Goal: Task Accomplishment & Management: Use online tool/utility

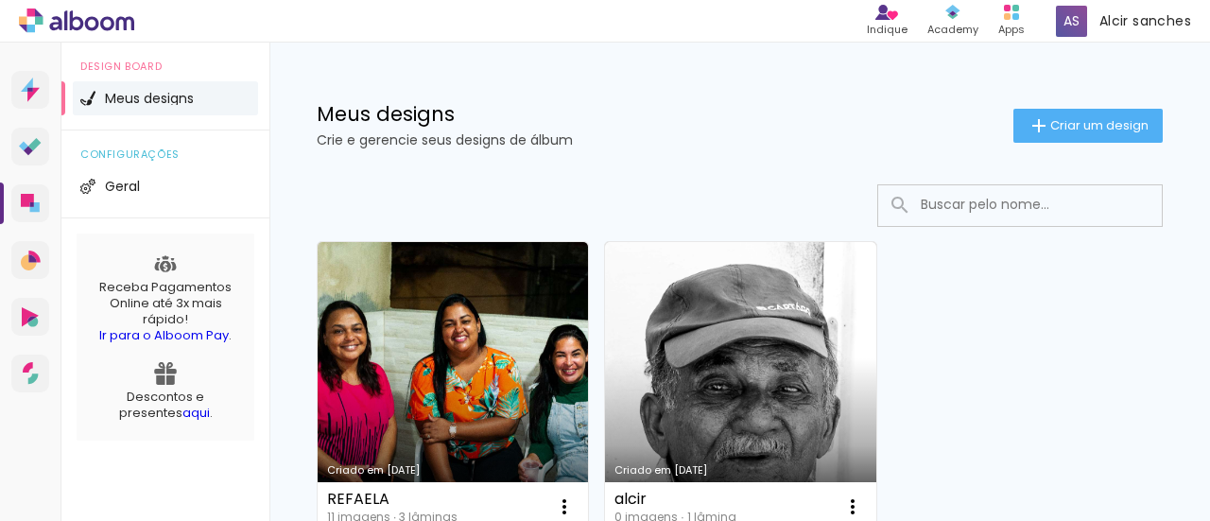
scroll to position [188, 0]
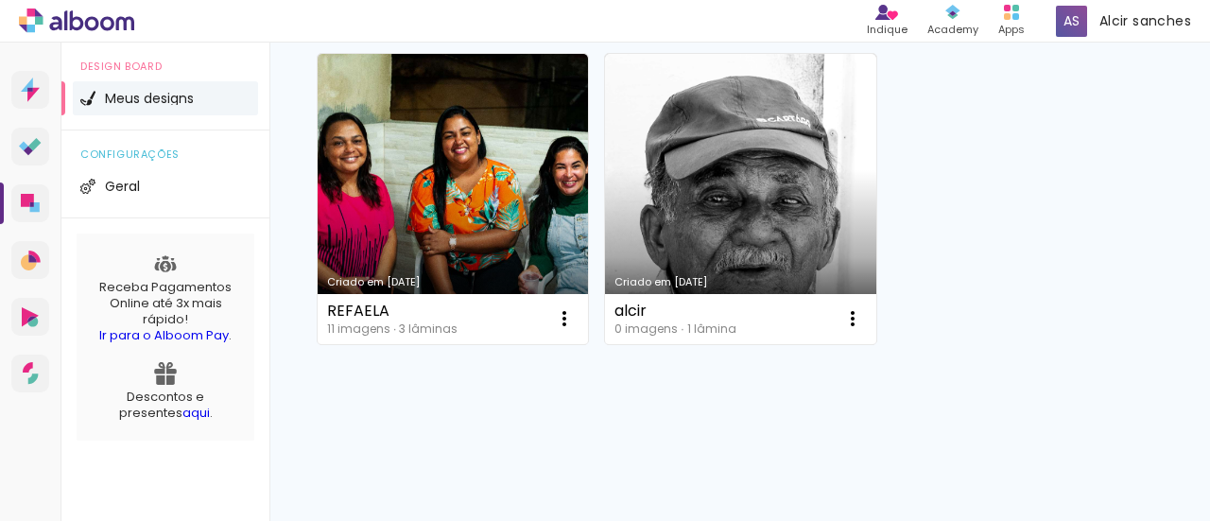
click at [138, 99] on span "Meus designs" at bounding box center [149, 98] width 89 height 13
click at [103, 96] on li "Meus designs" at bounding box center [165, 98] width 185 height 34
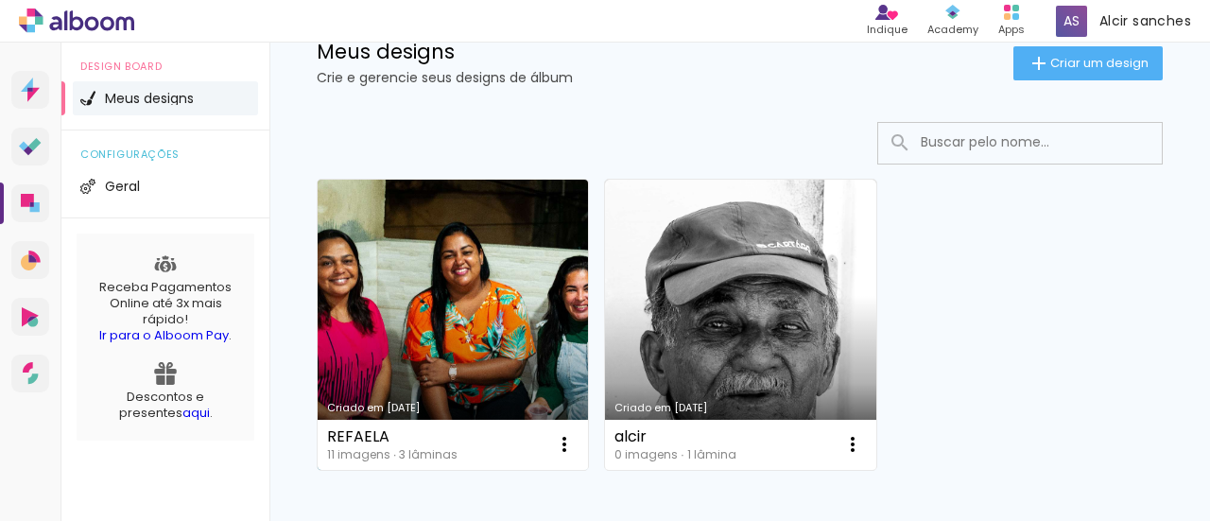
scroll to position [94, 0]
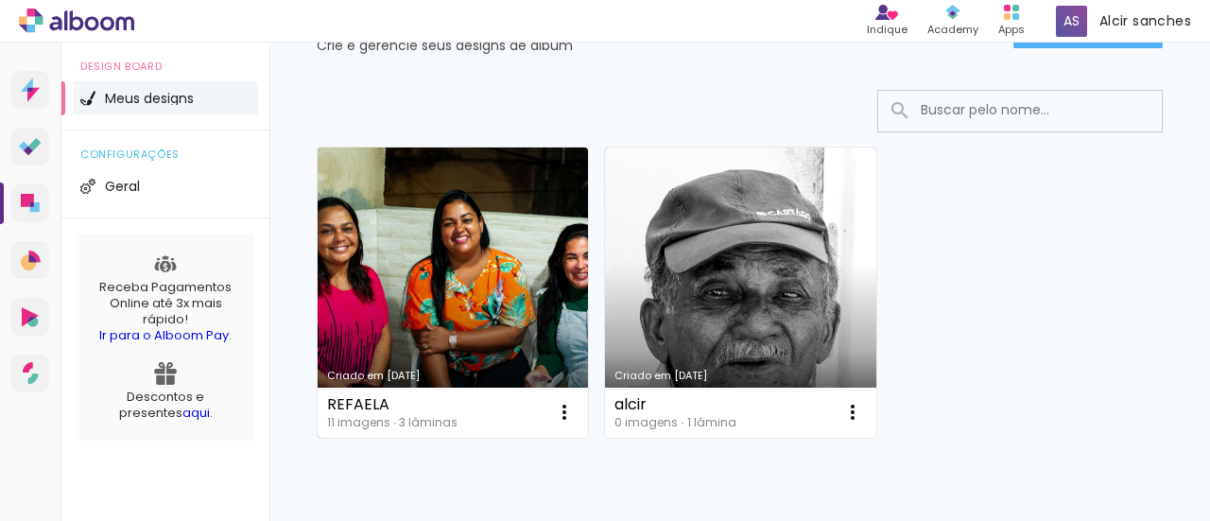
click at [587, 265] on link "Criado em [DATE]" at bounding box center [453, 292] width 270 height 290
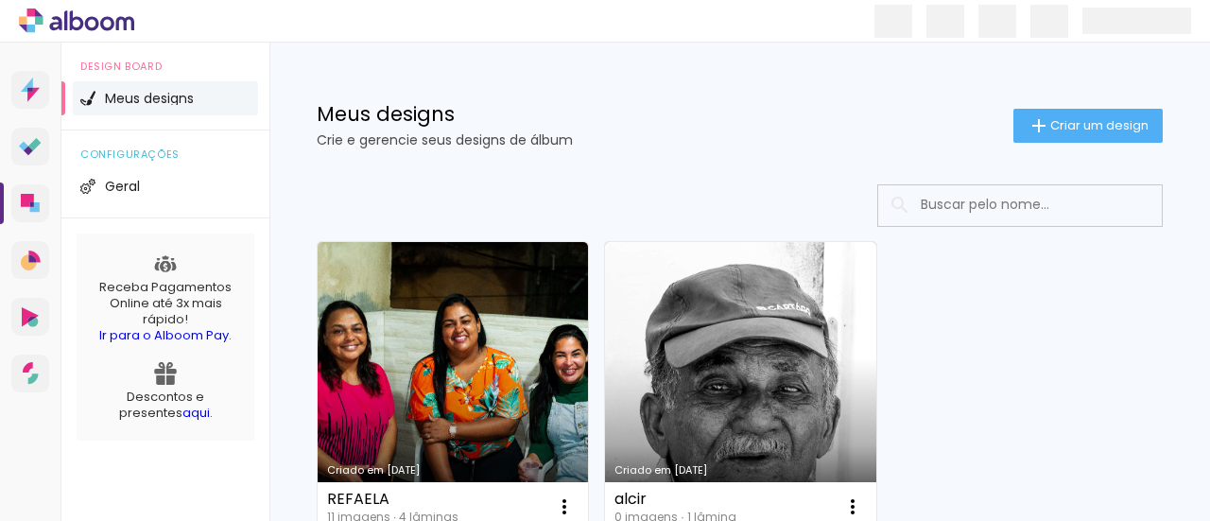
click at [121, 90] on li "Meus designs" at bounding box center [165, 98] width 185 height 34
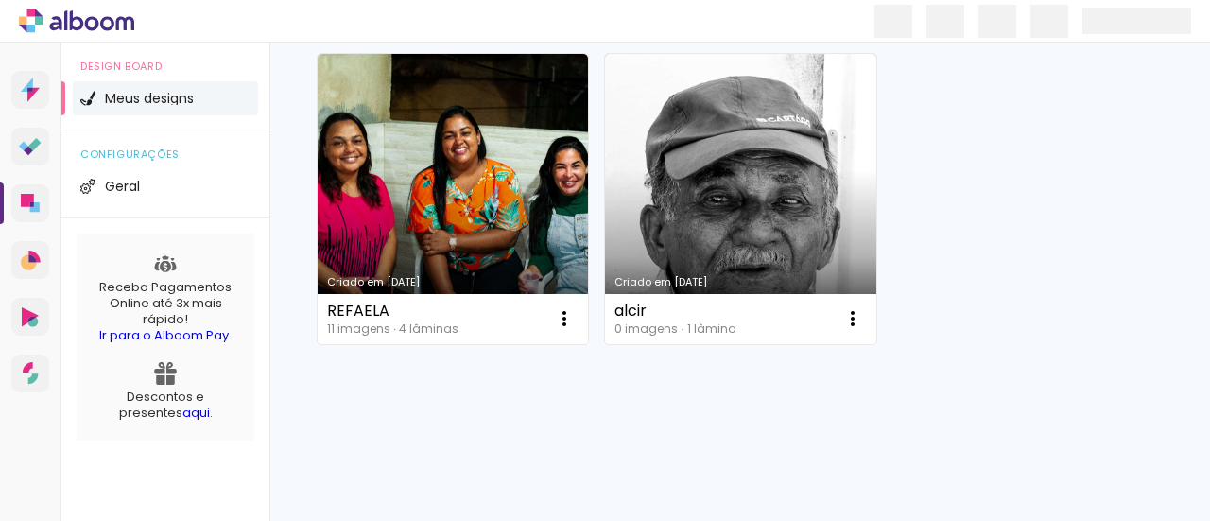
click at [150, 93] on span "Meus designs" at bounding box center [149, 98] width 89 height 13
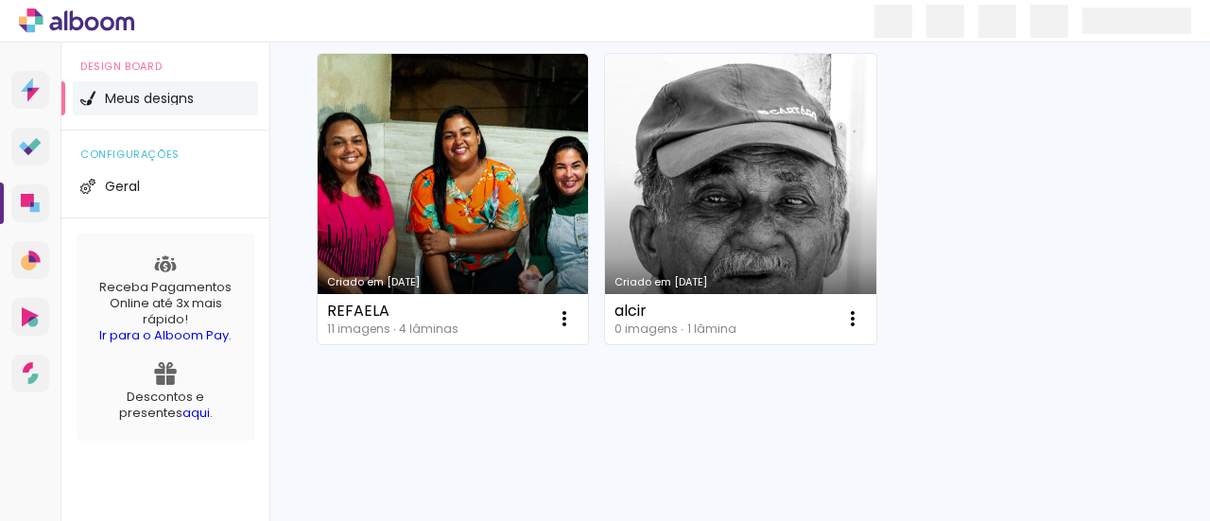
click at [714, 205] on link "Criado em [DATE]" at bounding box center [740, 199] width 270 height 290
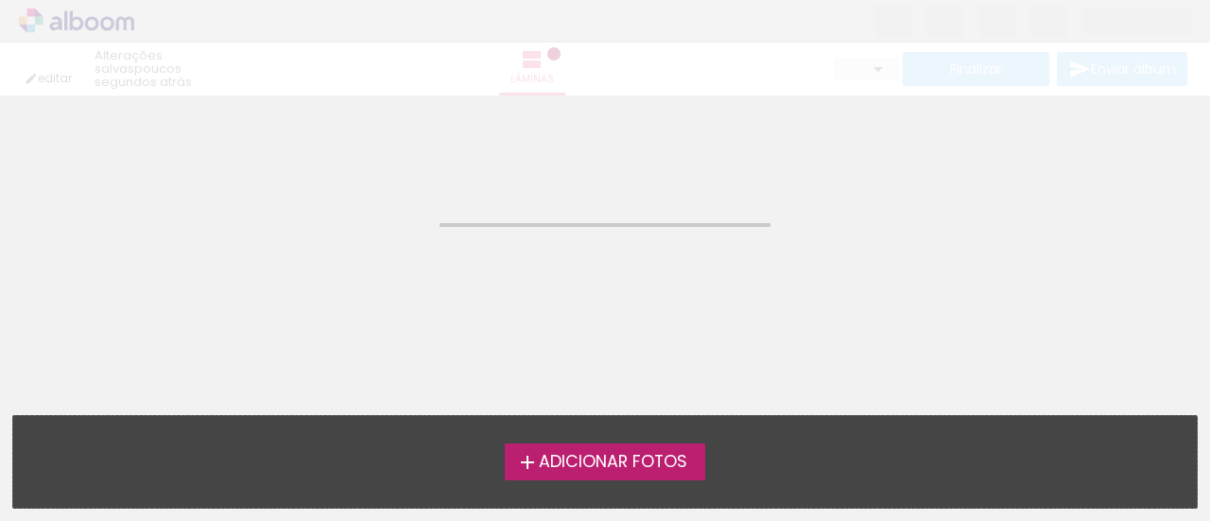
click at [597, 459] on span "Adicionar Fotos" at bounding box center [613, 462] width 148 height 17
click at [0, 0] on input "file" at bounding box center [0, 0] width 0 height 0
click at [581, 466] on span "Adicionar Fotos" at bounding box center [613, 462] width 148 height 17
click at [0, 0] on input "file" at bounding box center [0, 0] width 0 height 0
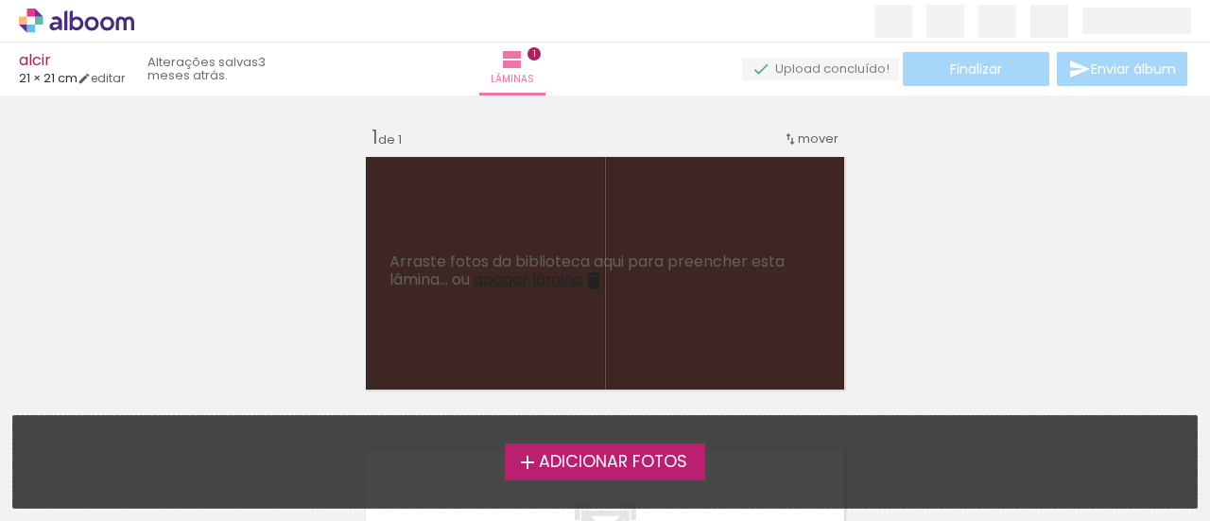
click at [642, 264] on span "Arraste fotos da biblioteca aqui para preencher esta lâmina... ou" at bounding box center [586, 270] width 395 height 40
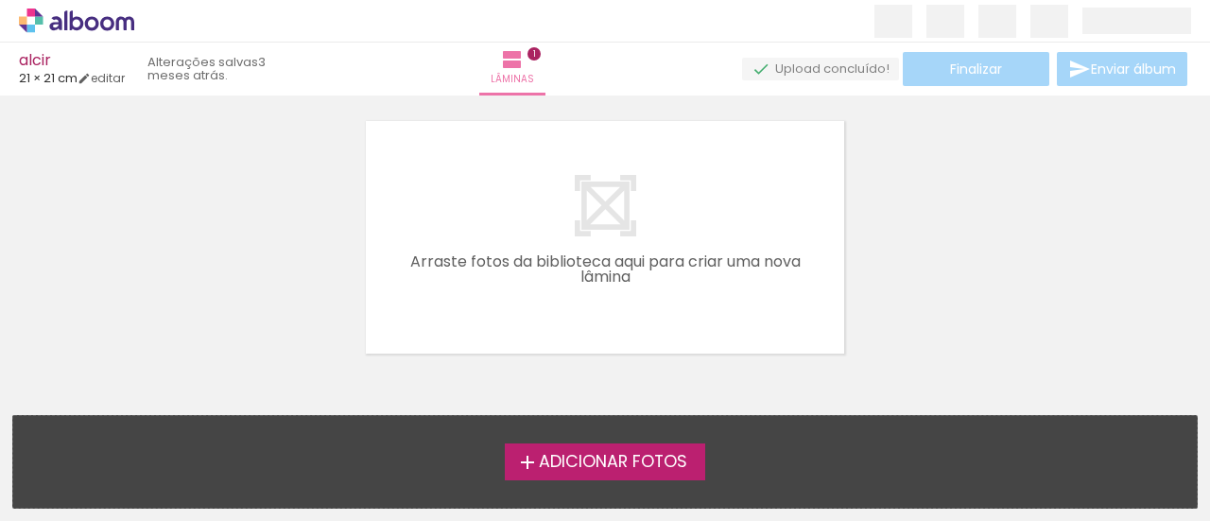
scroll to position [352, 0]
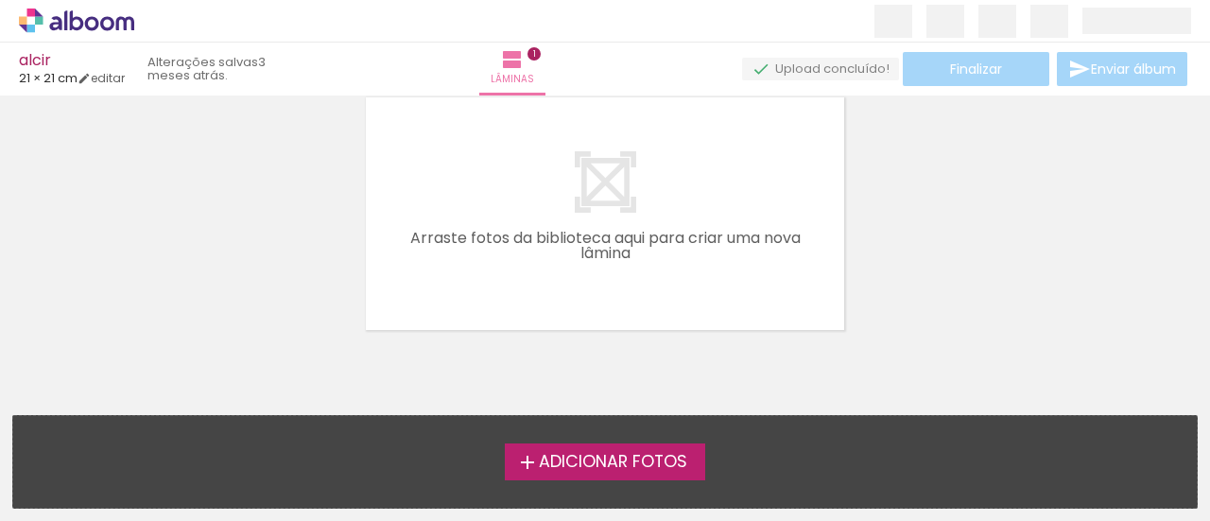
click at [650, 456] on span "Adicionar Fotos" at bounding box center [613, 462] width 148 height 17
click at [0, 0] on input "file" at bounding box center [0, 0] width 0 height 0
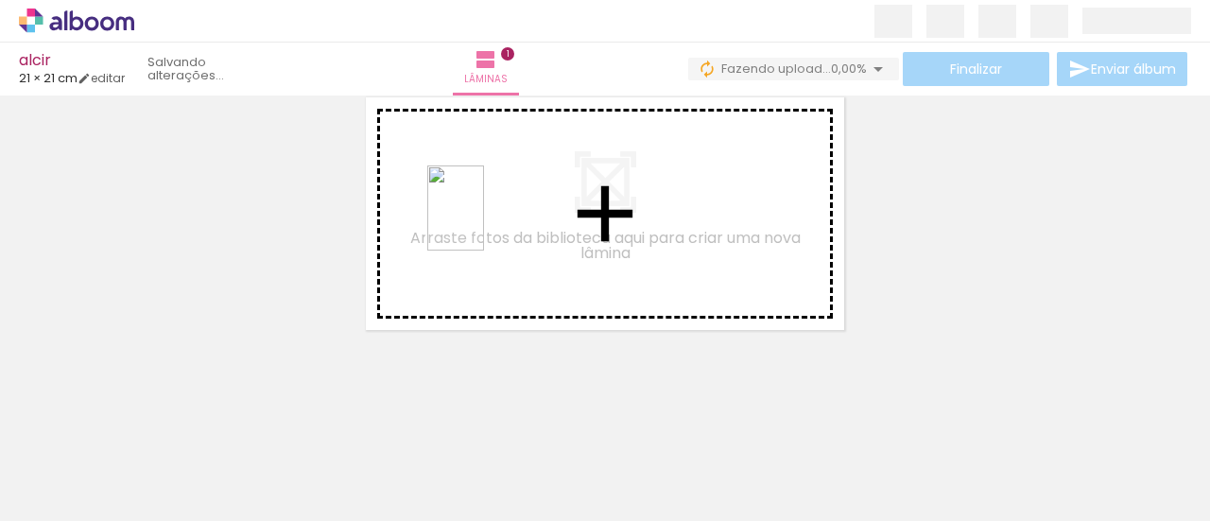
drag, startPoint x: 189, startPoint y: 462, endPoint x: 484, endPoint y: 222, distance: 380.2
click at [484, 222] on quentale-workspace at bounding box center [605, 260] width 1210 height 521
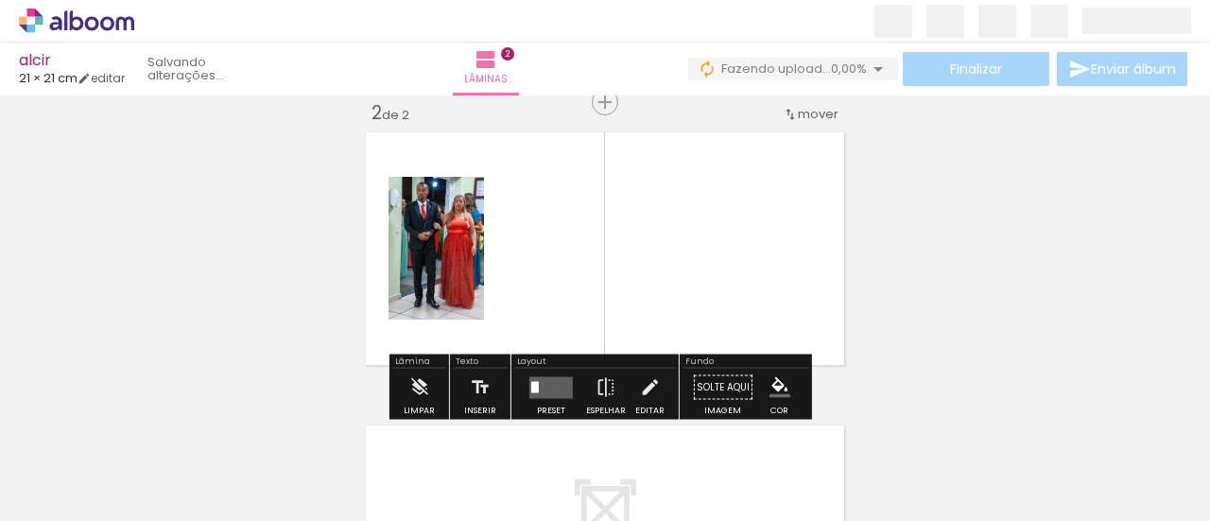
scroll to position [412, 0]
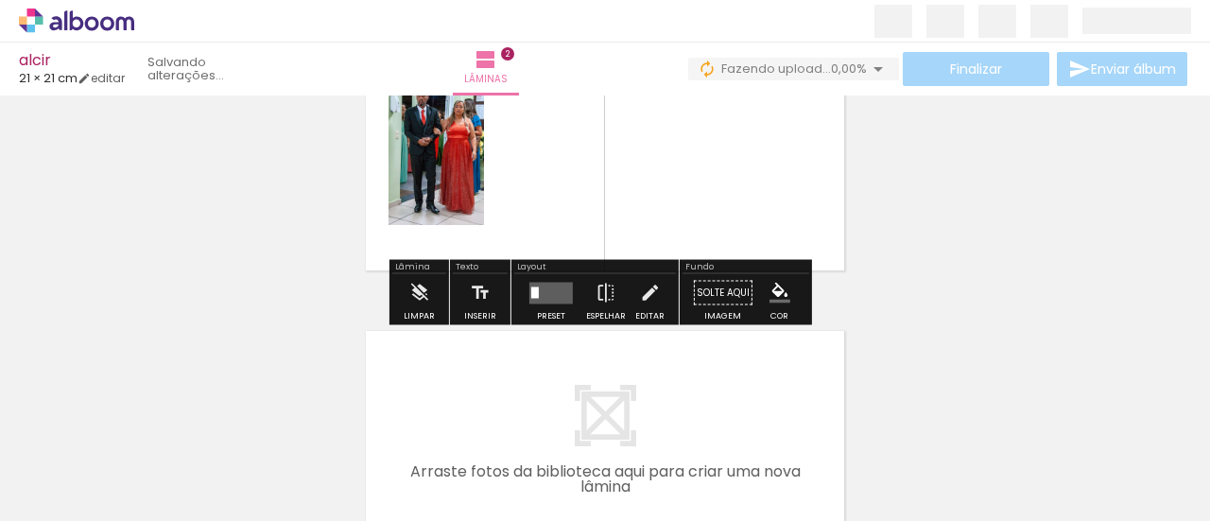
click at [592, 213] on quentale-layouter at bounding box center [604, 154] width 491 height 246
click at [197, 72] on quentale-status at bounding box center [208, 69] width 149 height 42
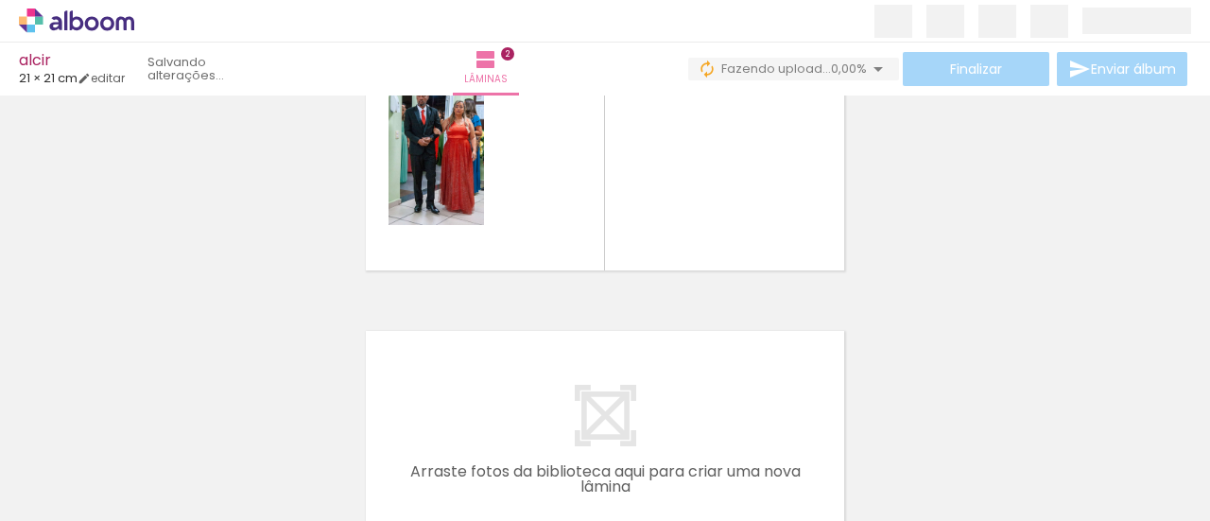
click at [67, 82] on span "21 × 21 cm" at bounding box center [48, 78] width 59 height 18
click at [45, 496] on span "Adicionar Fotos" at bounding box center [67, 495] width 57 height 21
click at [0, 0] on input "file" at bounding box center [0, 0] width 0 height 0
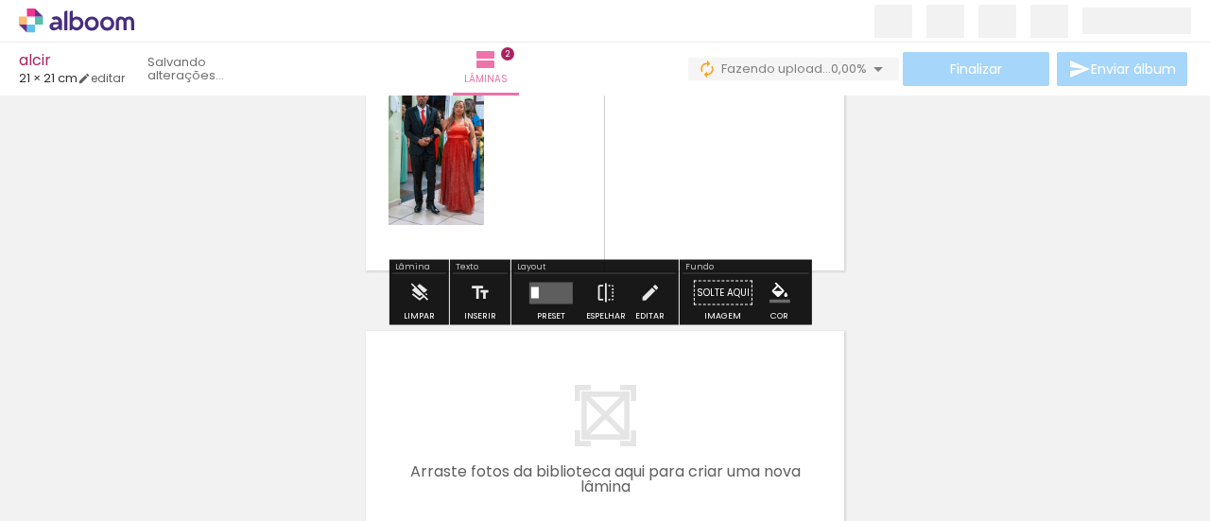
click at [89, 498] on span "Adicionar Fotos" at bounding box center [67, 495] width 57 height 21
click at [0, 0] on input "file" at bounding box center [0, 0] width 0 height 0
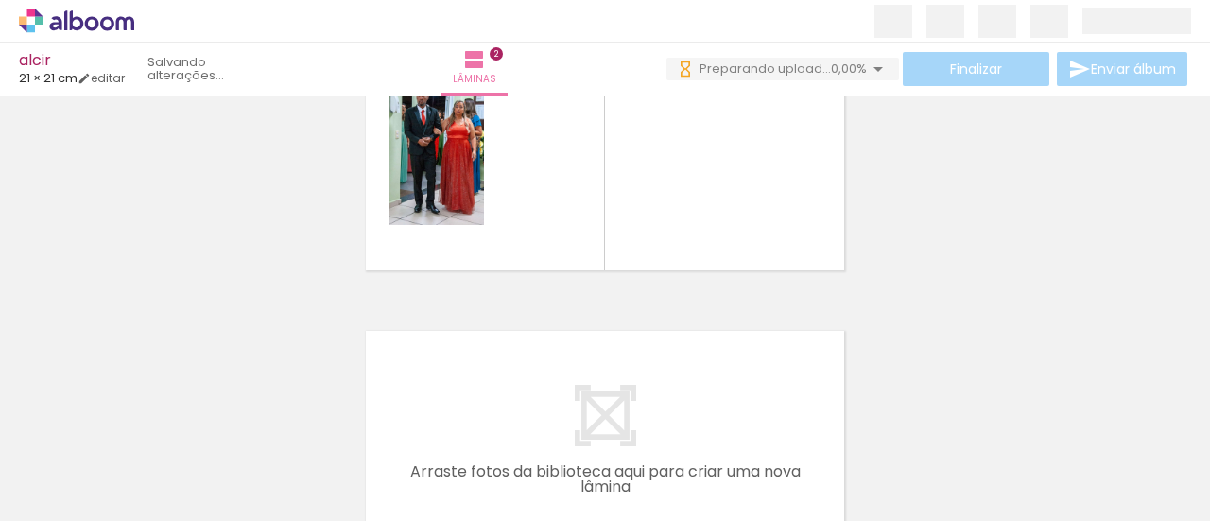
click at [57, 495] on span "Adicionar Fotos" at bounding box center [67, 495] width 57 height 21
click at [0, 0] on input "file" at bounding box center [0, 0] width 0 height 0
click at [67, 492] on span "Adicionar Fotos" at bounding box center [67, 495] width 57 height 21
click at [0, 0] on input "file" at bounding box center [0, 0] width 0 height 0
click at [60, 493] on span "Adicionar Fotos" at bounding box center [67, 495] width 57 height 21
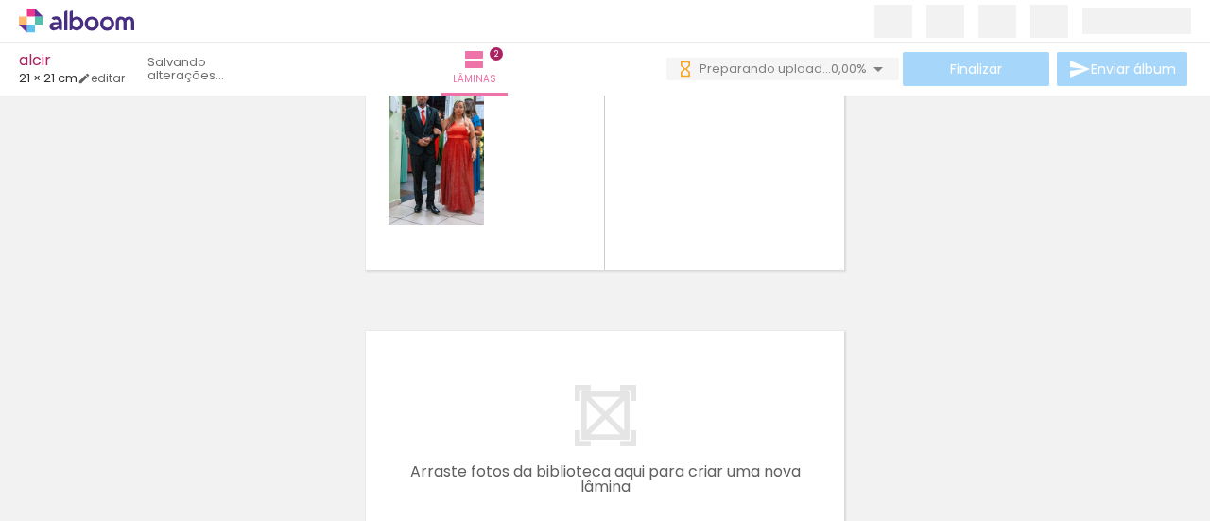
click at [0, 0] on input "file" at bounding box center [0, 0] width 0 height 0
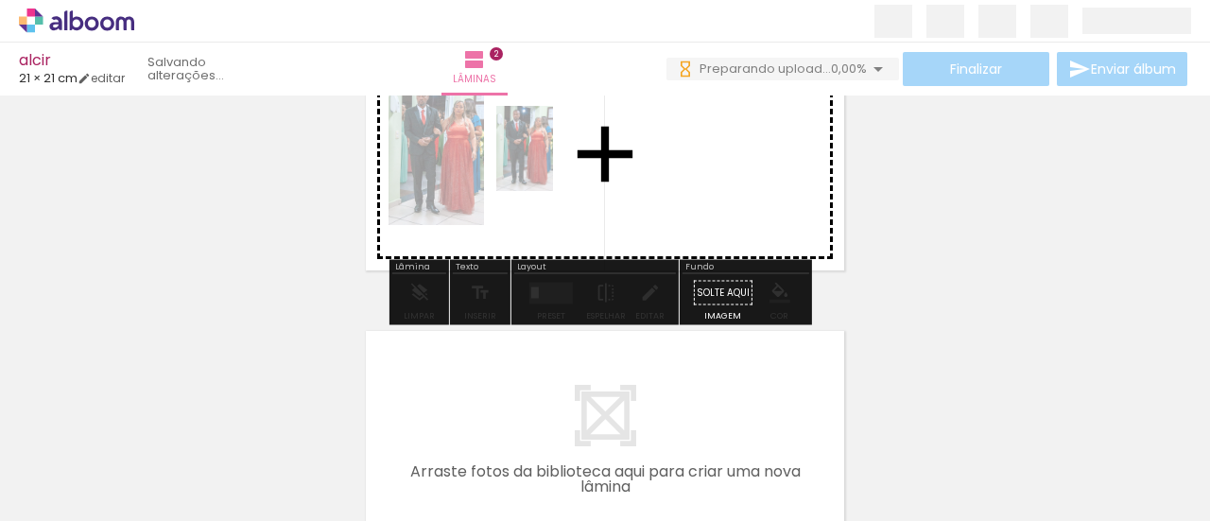
drag, startPoint x: 205, startPoint y: 458, endPoint x: 553, endPoint y: 163, distance: 456.5
click at [553, 163] on quentale-workspace at bounding box center [605, 260] width 1210 height 521
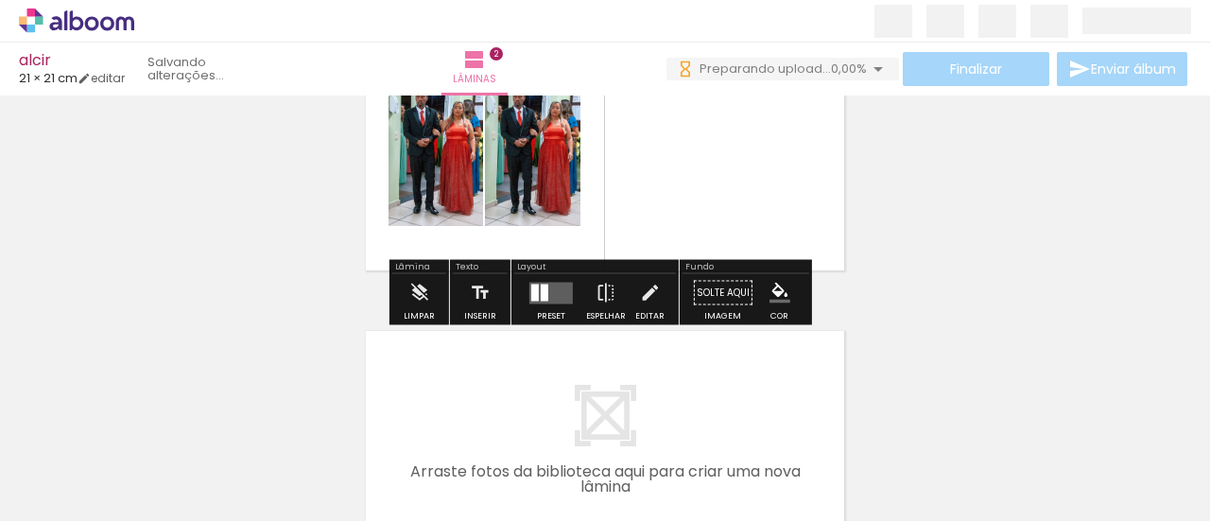
type paper-slider "151"
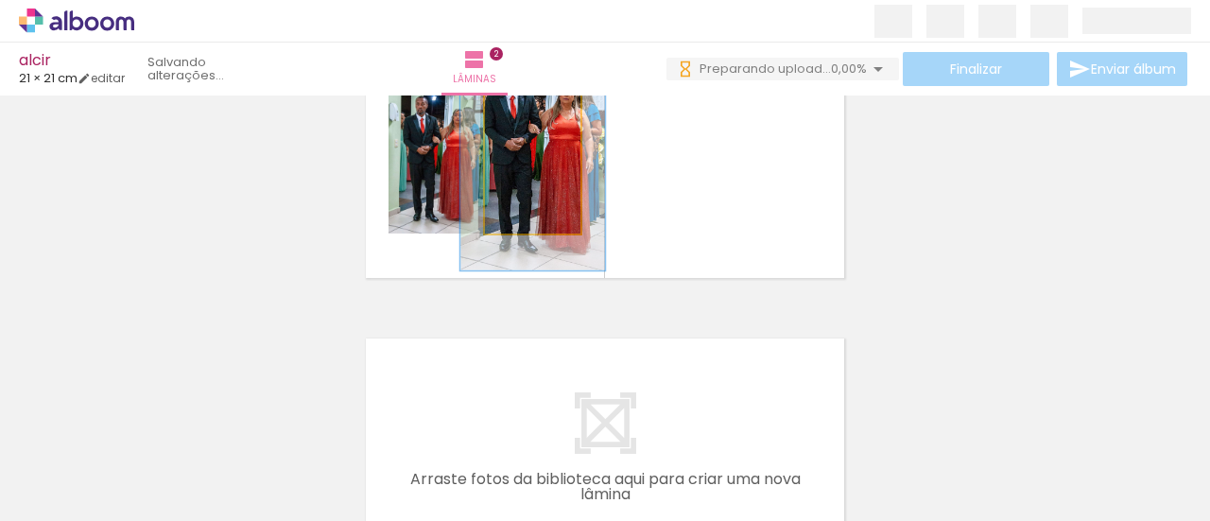
click at [536, 118] on div at bounding box center [540, 109] width 35 height 30
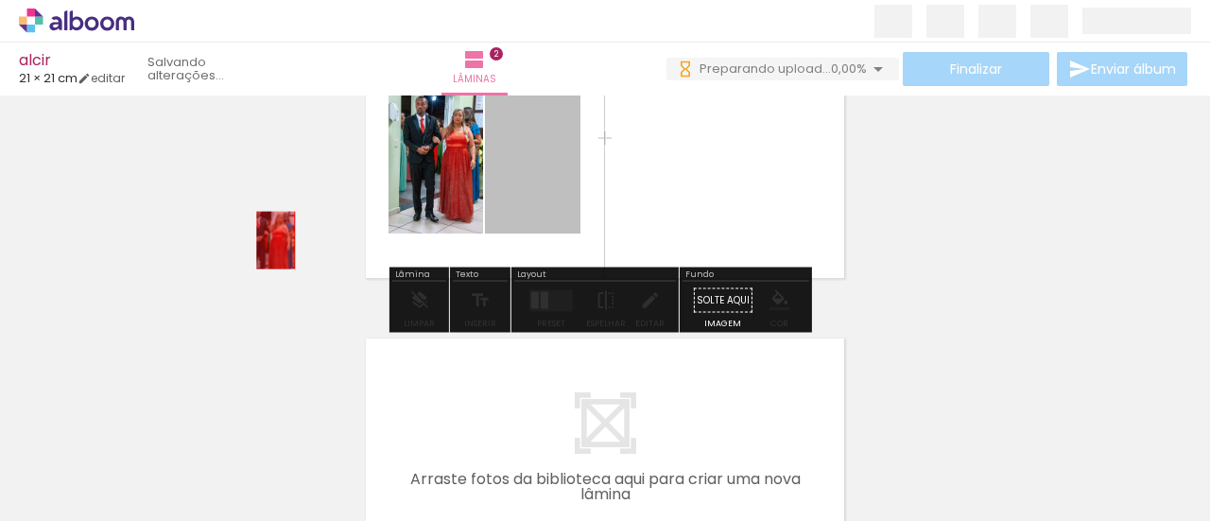
drag, startPoint x: 537, startPoint y: 178, endPoint x: 268, endPoint y: 240, distance: 275.5
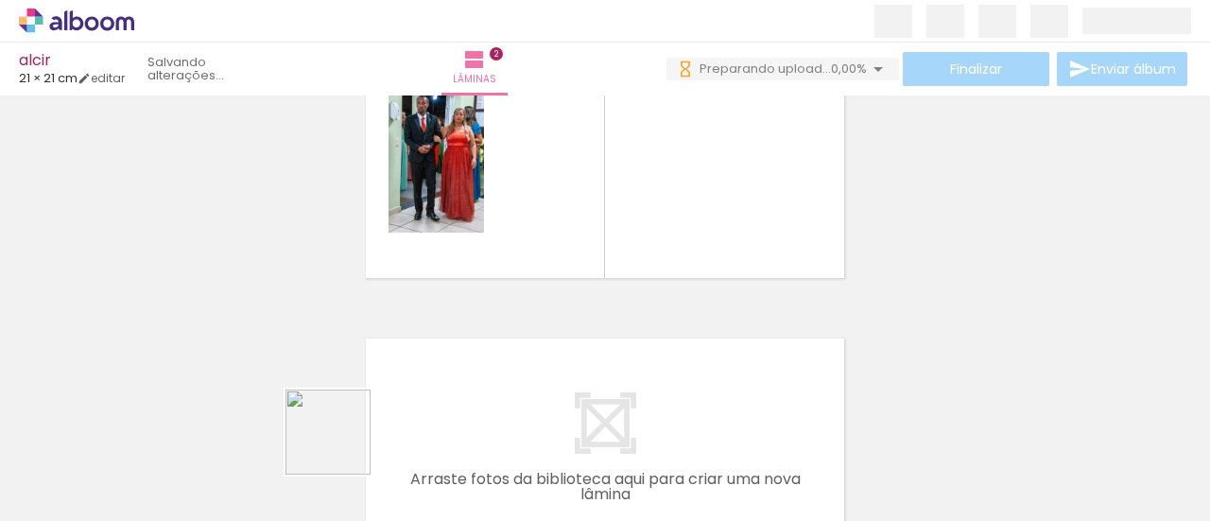
drag, startPoint x: 321, startPoint y: 454, endPoint x: 377, endPoint y: 423, distance: 63.4
click at [0, 0] on slot at bounding box center [0, 0] width 0 height 0
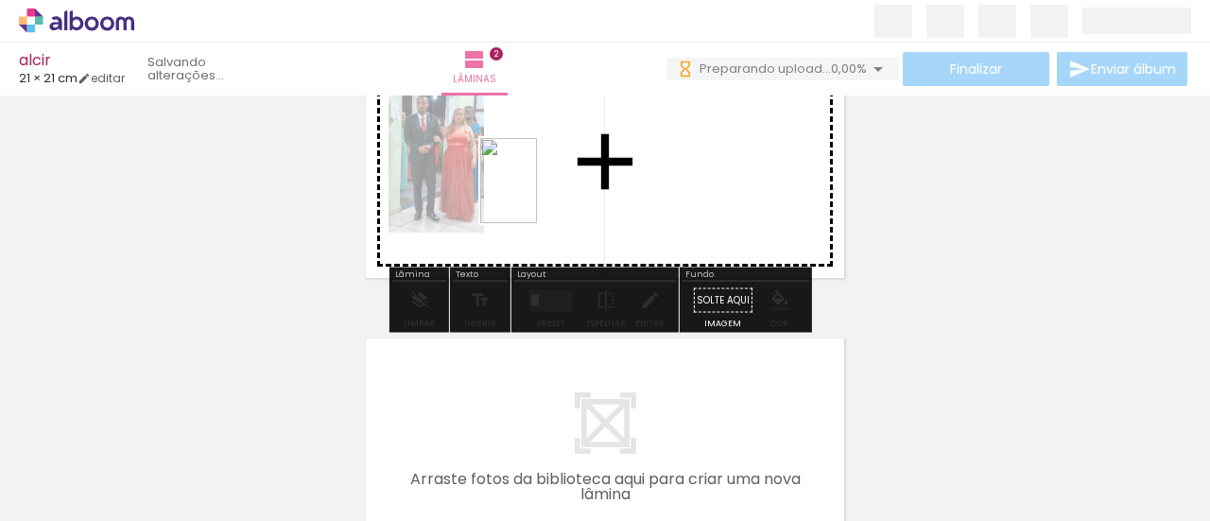
drag, startPoint x: 427, startPoint y: 389, endPoint x: 543, endPoint y: 186, distance: 234.1
click at [543, 186] on quentale-workspace at bounding box center [605, 260] width 1210 height 521
drag, startPoint x: 524, startPoint y: 469, endPoint x: 665, endPoint y: 161, distance: 338.7
click at [659, 163] on quentale-workspace at bounding box center [605, 260] width 1210 height 521
click at [660, 163] on quentale-layouter at bounding box center [604, 162] width 491 height 246
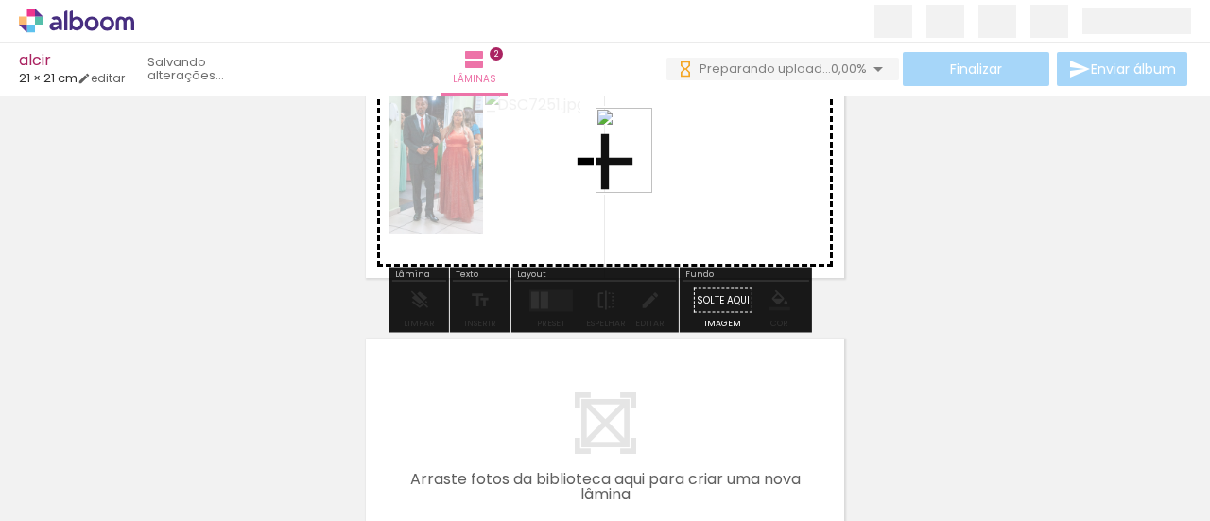
click at [665, 162] on quentale-layouter at bounding box center [604, 162] width 491 height 246
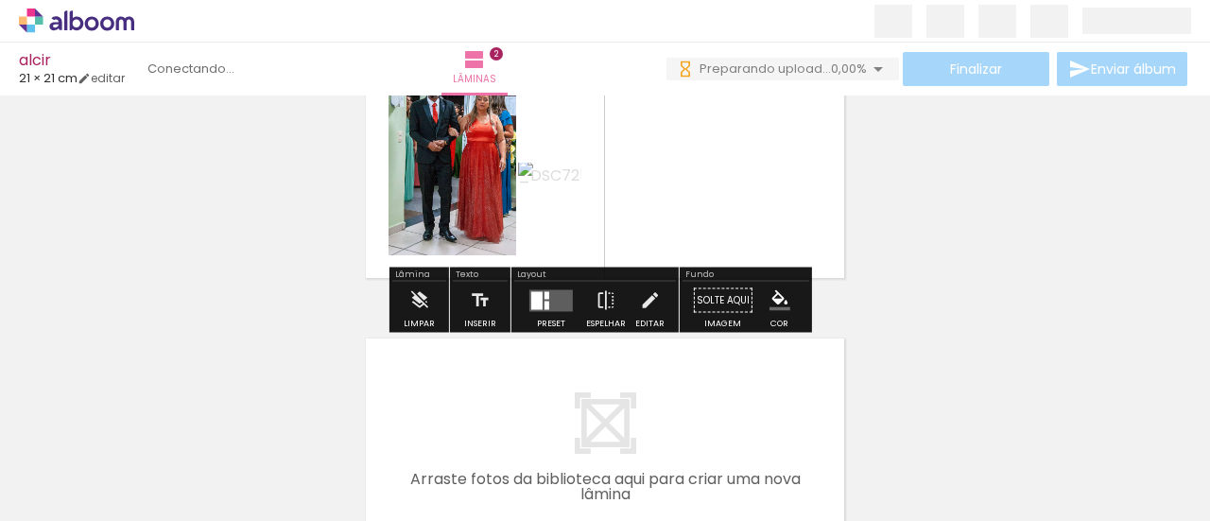
drag, startPoint x: 608, startPoint y: 455, endPoint x: 632, endPoint y: 232, distance: 225.3
click at [633, 377] on quentale-workspace at bounding box center [605, 260] width 1210 height 521
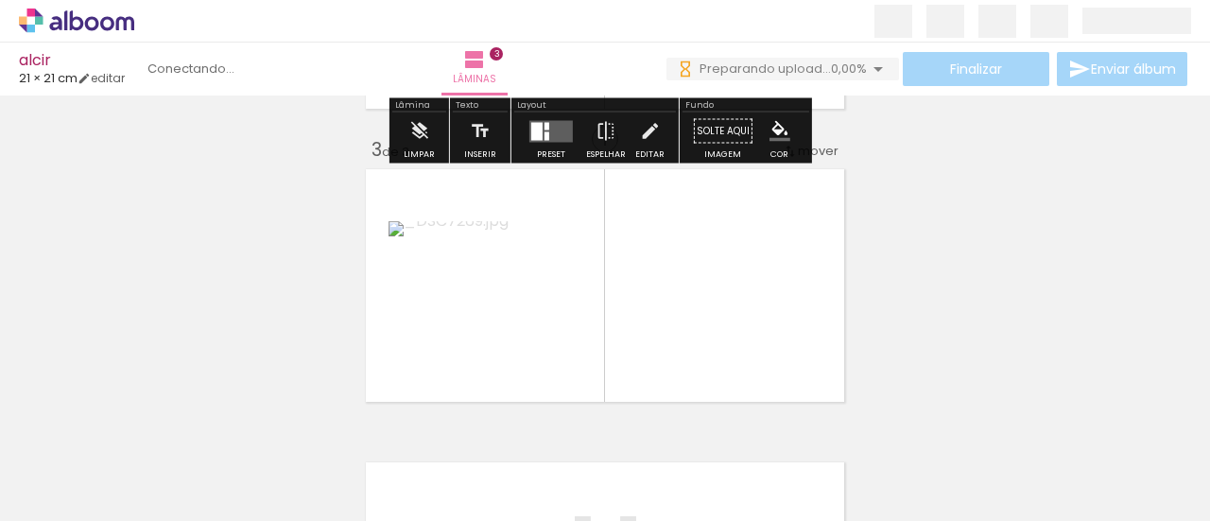
scroll to position [610, 0]
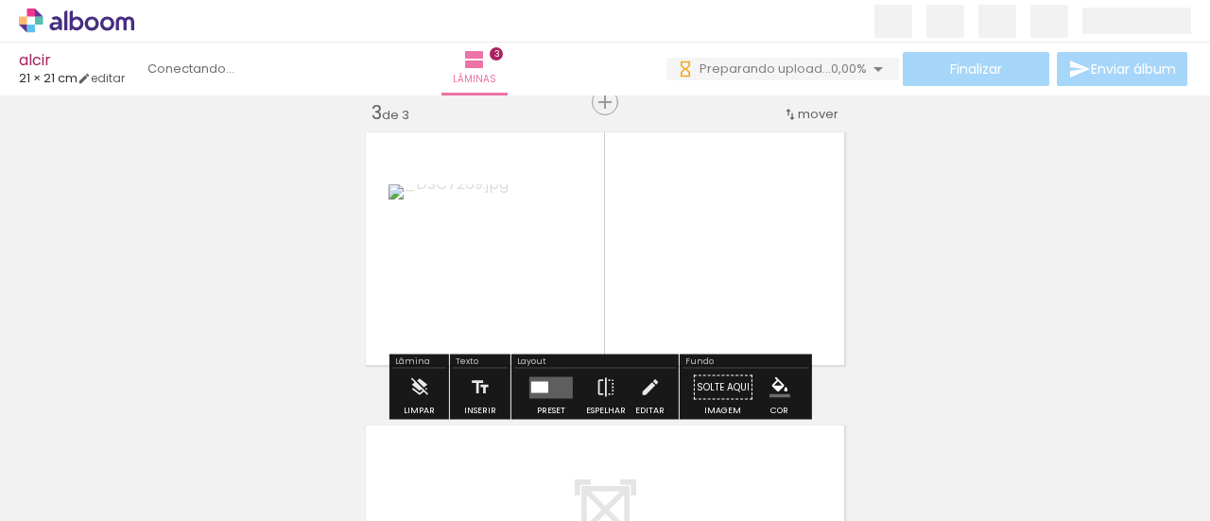
click at [626, 168] on quentale-layouter at bounding box center [604, 249] width 491 height 246
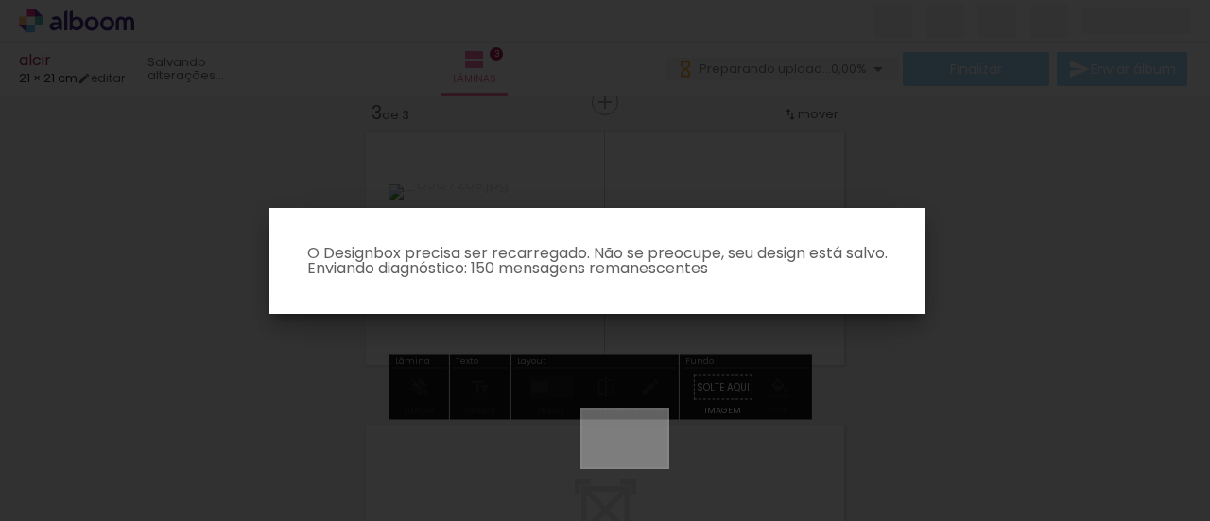
drag, startPoint x: 644, startPoint y: 478, endPoint x: 635, endPoint y: 455, distance: 25.1
click at [636, 457] on body "link( href="../../bower_components/polymer/polymer.html" rel="import" ) picture…" at bounding box center [605, 260] width 1210 height 521
click at [626, 373] on iron-overlay-backdrop at bounding box center [605, 260] width 1210 height 521
